Goal: Find specific page/section: Find specific page/section

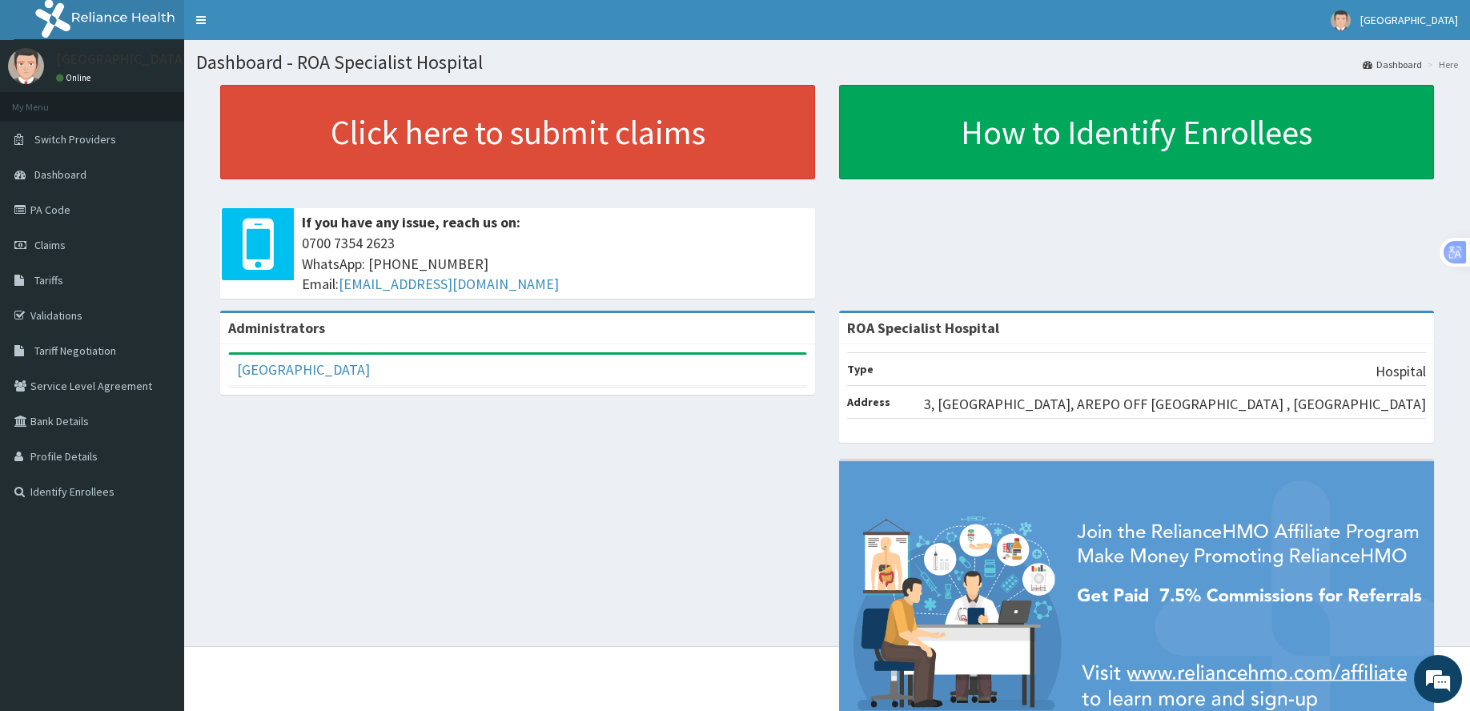
click at [454, 526] on div "Administrators [PERSON_NAME] Hospital Full Name [PERSON_NAME] Hospital Email Ad…" at bounding box center [827, 550] width 1262 height 478
click at [105, 214] on link "PA Code" at bounding box center [92, 209] width 184 height 35
click at [114, 209] on link "PA Code" at bounding box center [92, 209] width 184 height 35
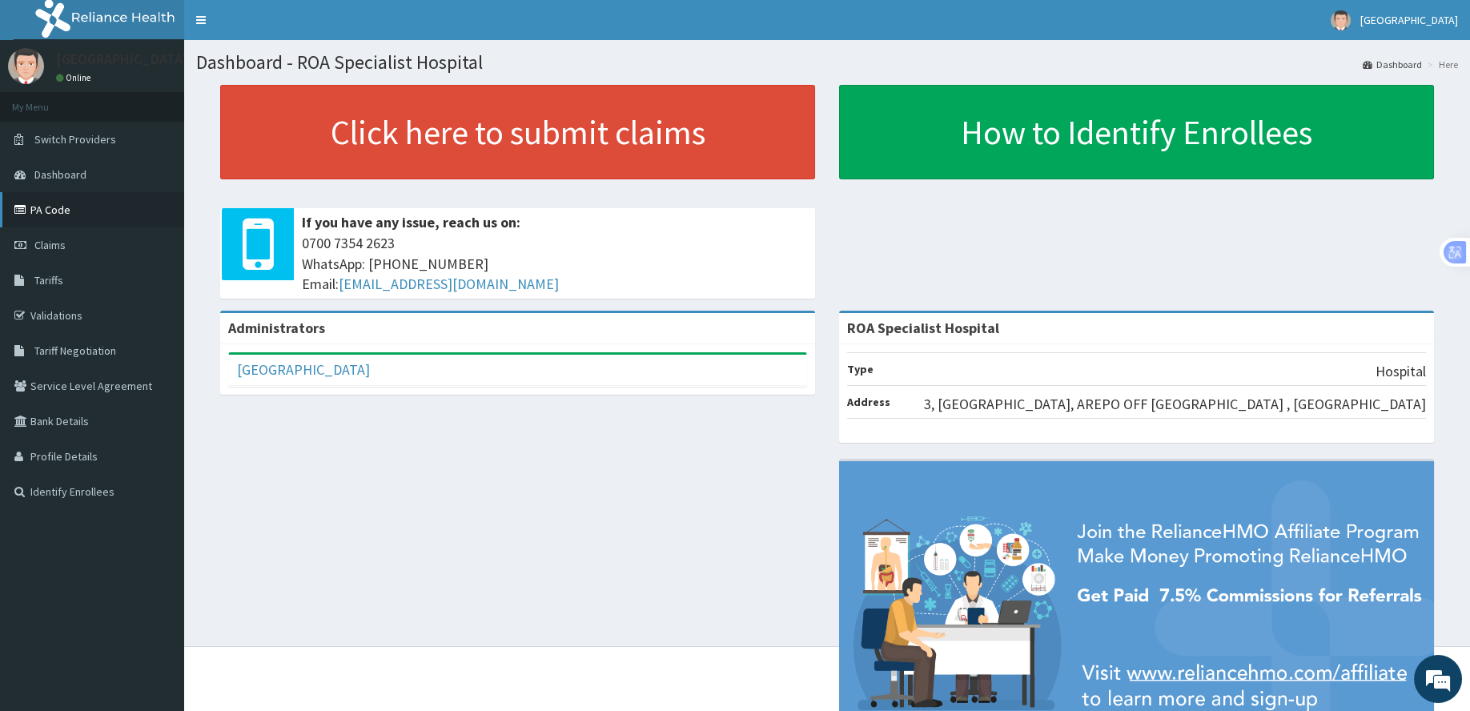
click at [114, 209] on link "PA Code" at bounding box center [92, 209] width 184 height 35
